Goal: Task Accomplishment & Management: Manage account settings

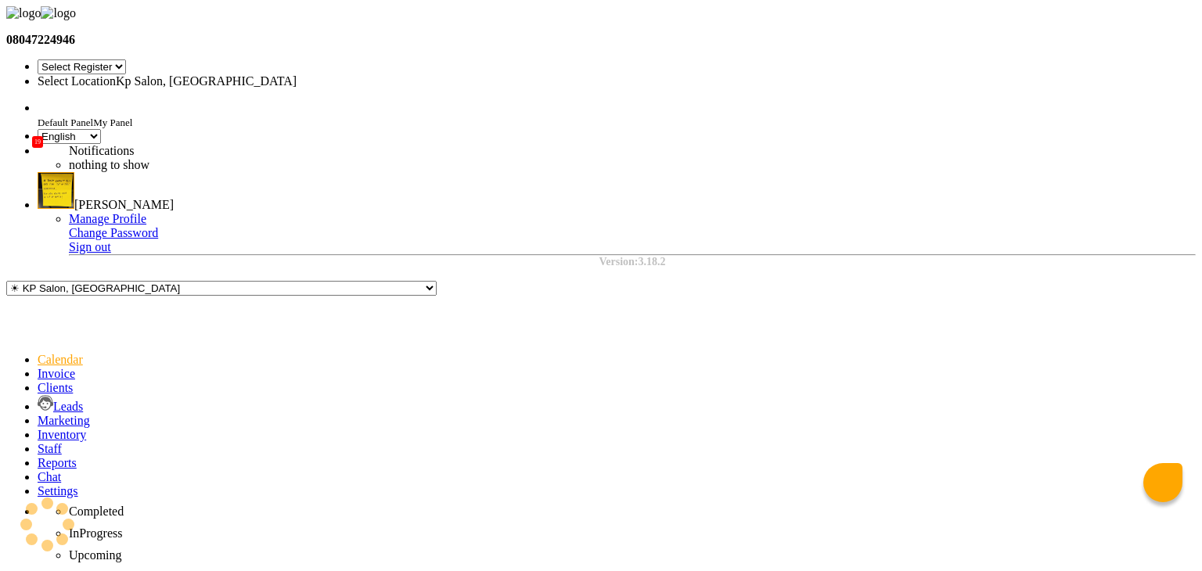
select select "en"
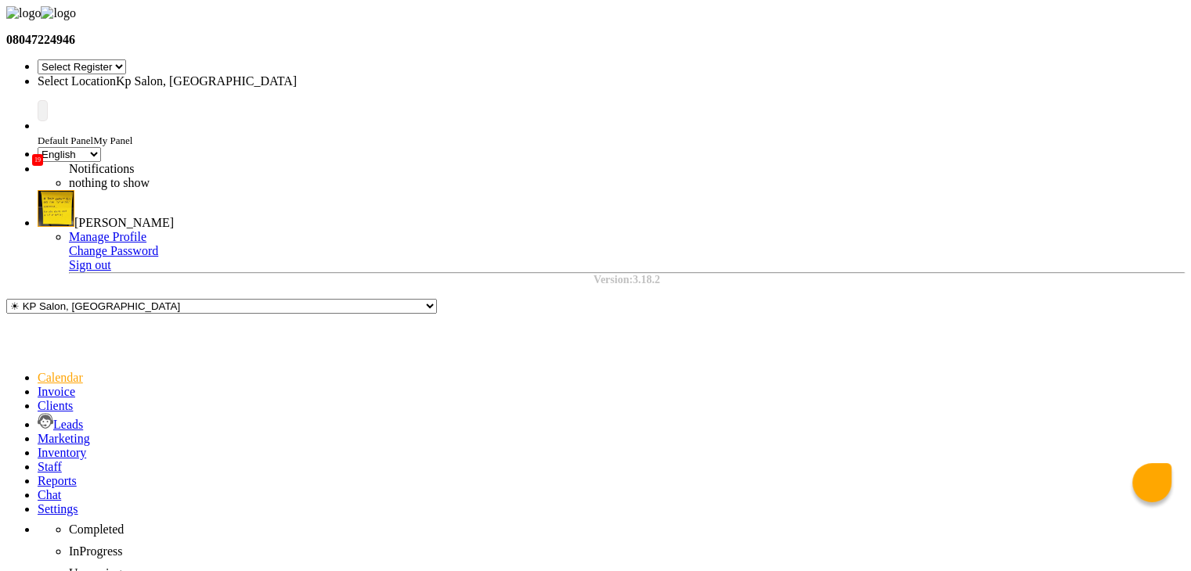
select select "41"
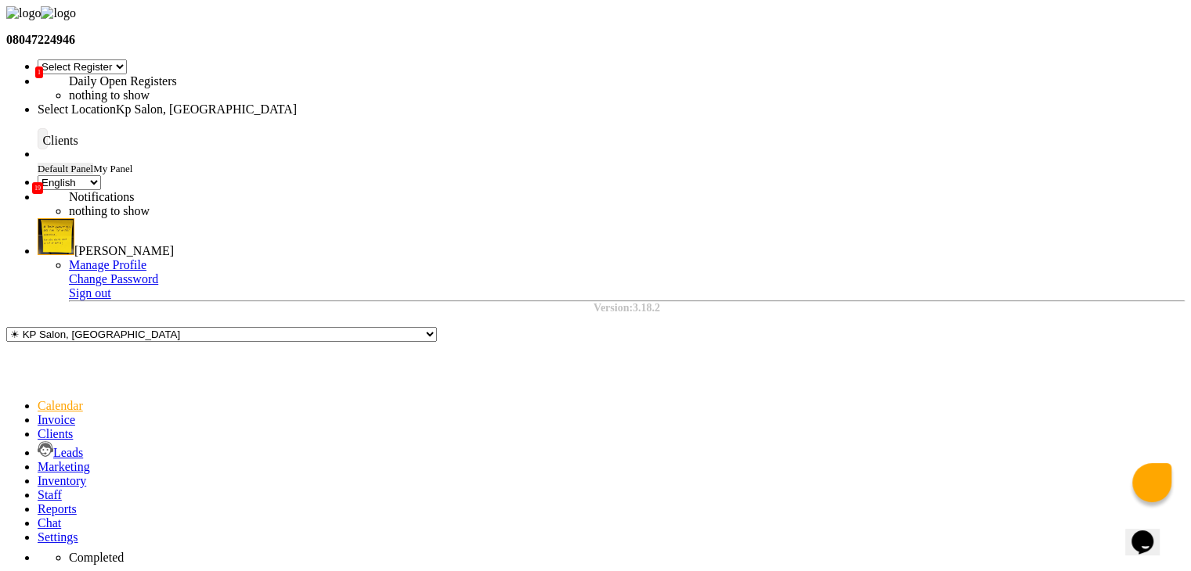
click at [38, 427] on icon at bounding box center [38, 433] width 0 height 13
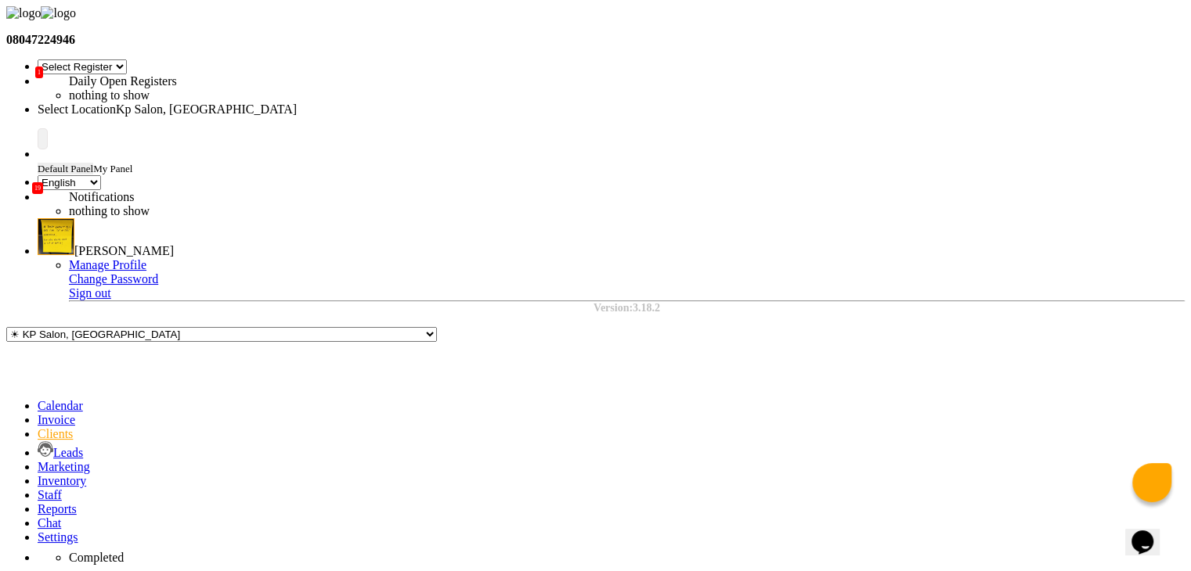
select select "3"
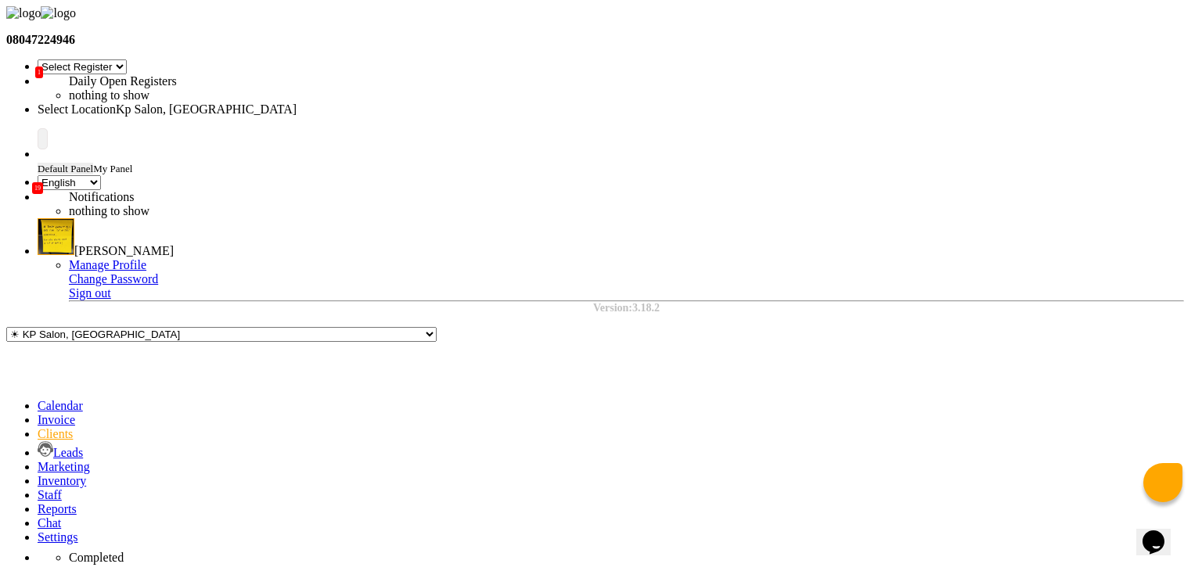
type input "12"
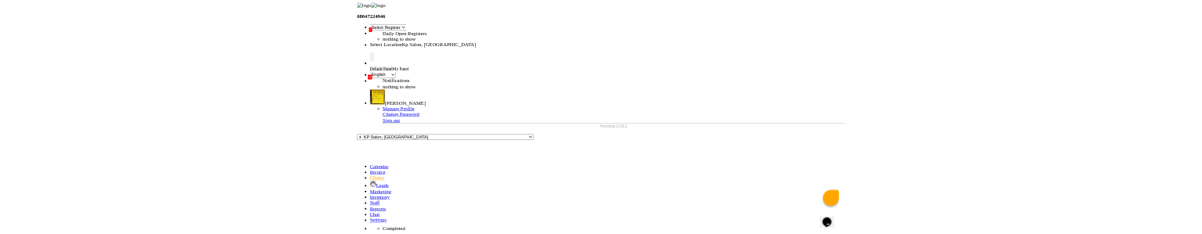
scroll to position [0, 96]
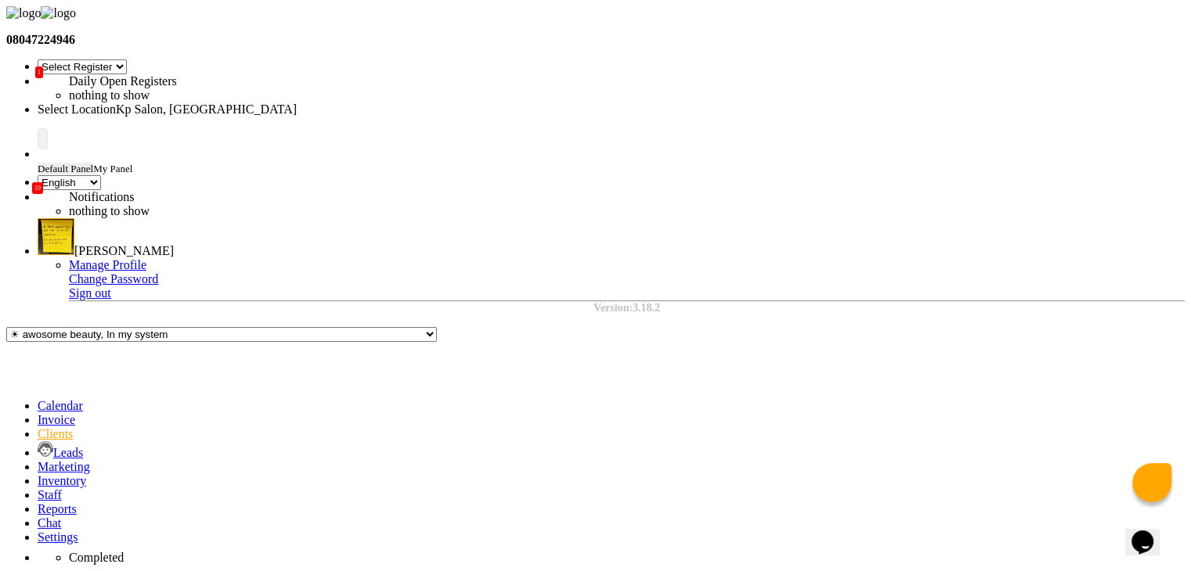
type input "12"
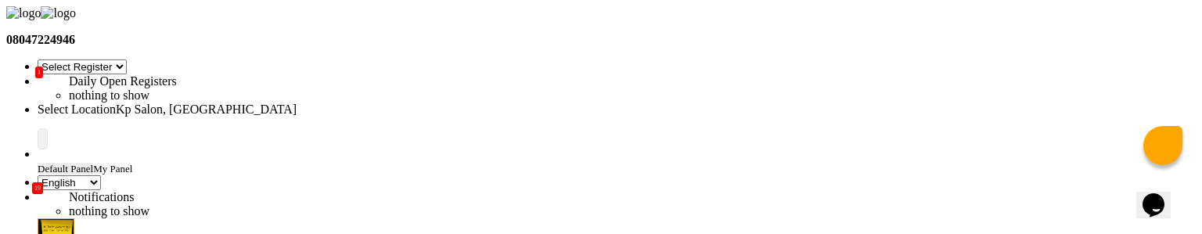
scroll to position [121, 0]
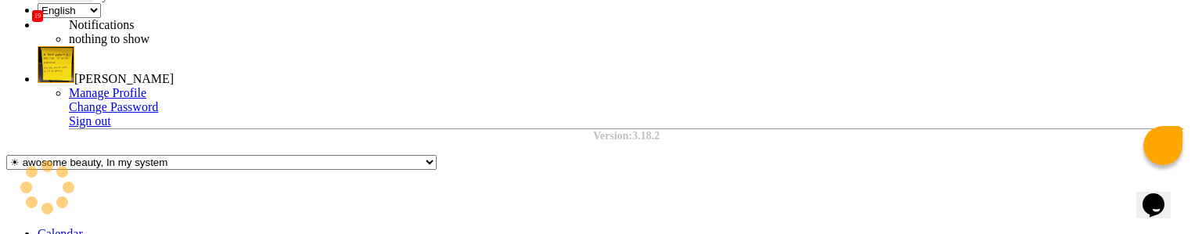
scroll to position [198, 0]
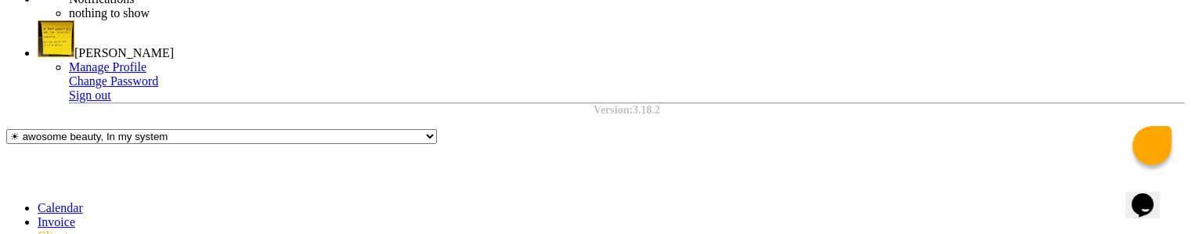
type input "3"
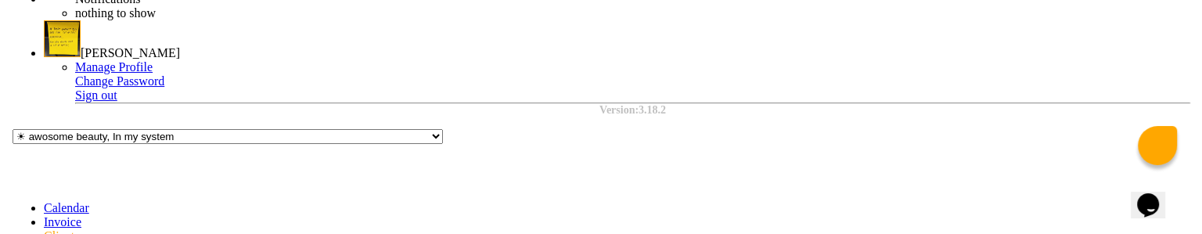
scroll to position [168, 0]
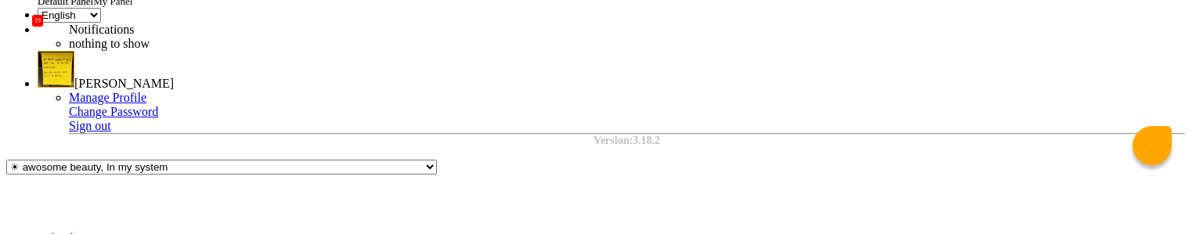
select select "3"
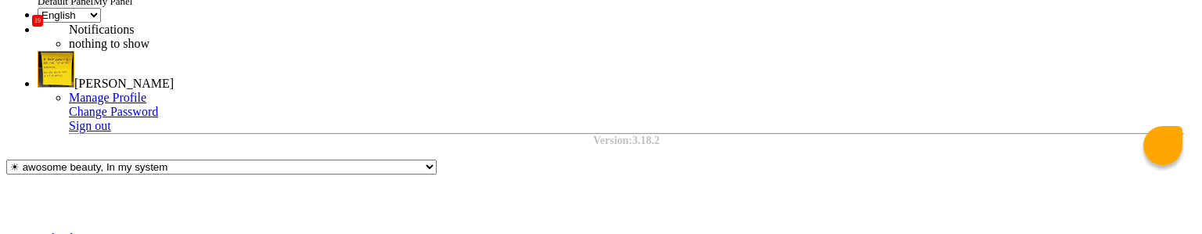
type input "12"
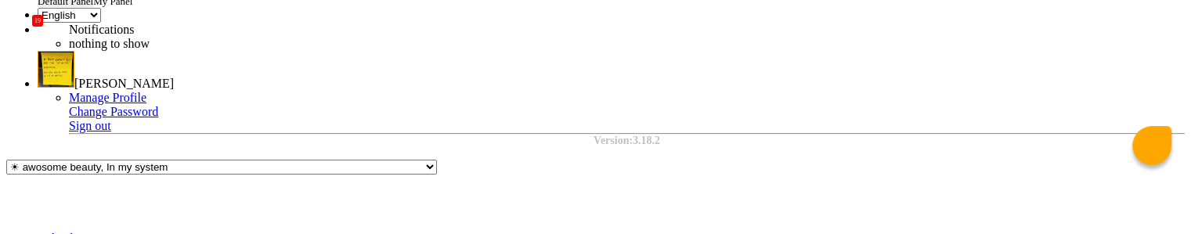
type input "34"
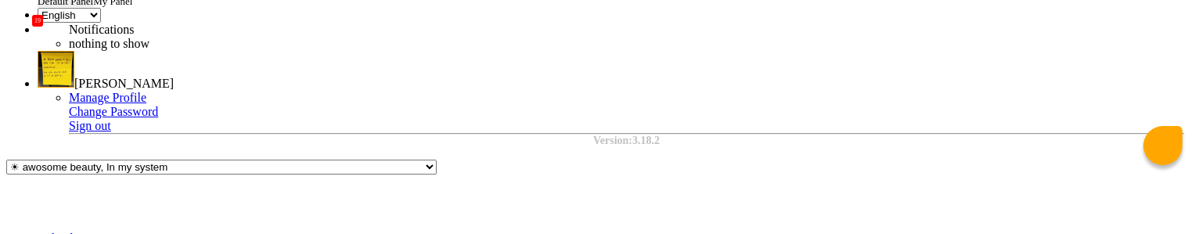
scroll to position [121, 0]
